Goal: Task Accomplishment & Management: Use online tool/utility

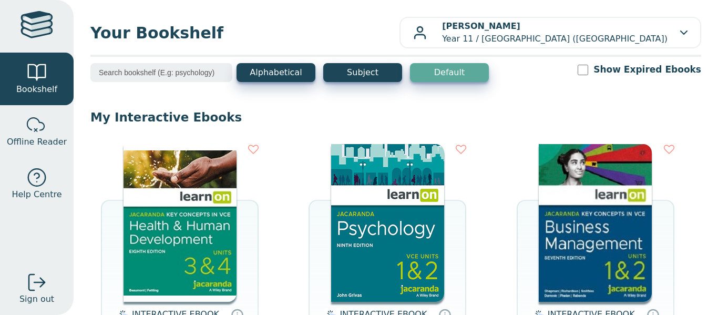
click at [195, 267] on img at bounding box center [179, 223] width 113 height 158
click at [168, 233] on img at bounding box center [179, 223] width 113 height 158
